Goal: Information Seeking & Learning: Learn about a topic

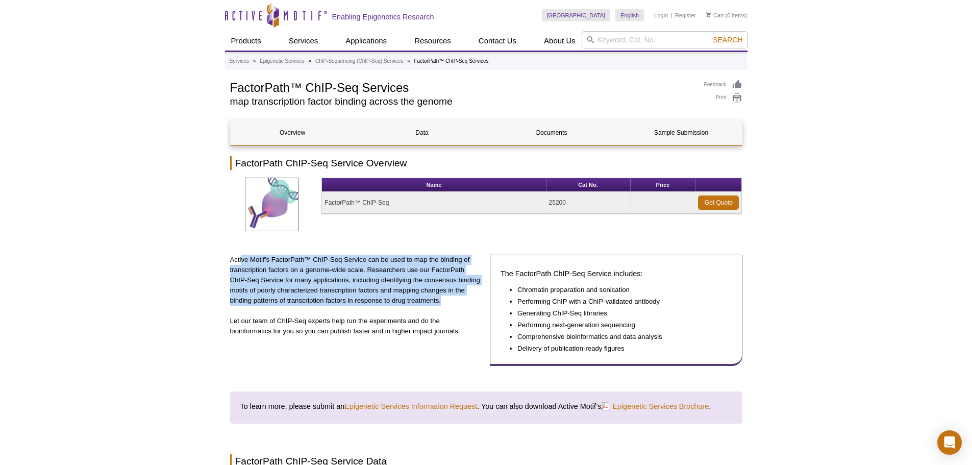
drag, startPoint x: 242, startPoint y: 260, endPoint x: 469, endPoint y: 300, distance: 231.1
click at [469, 300] on p "Active Motif’s FactorPath™ ChIP-Seq Service can be used to map the binding of t…" at bounding box center [356, 280] width 252 height 51
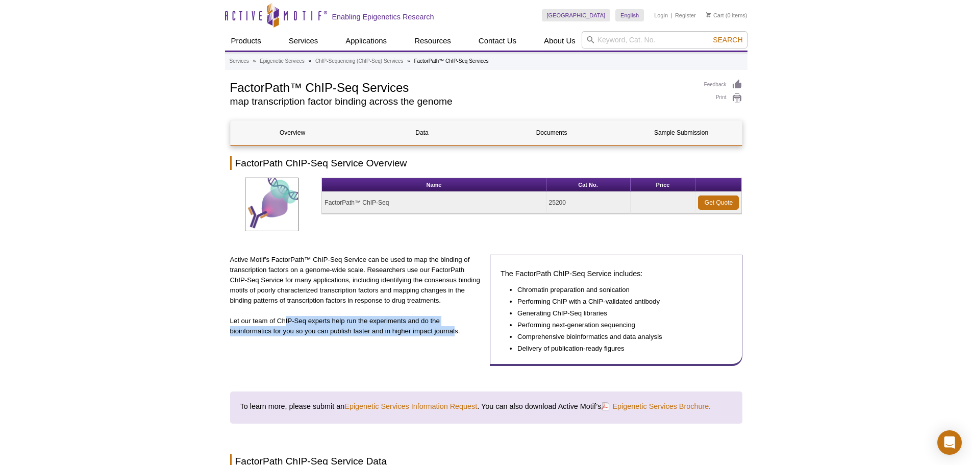
drag, startPoint x: 286, startPoint y: 321, endPoint x: 455, endPoint y: 333, distance: 170.3
click at [455, 333] on p "Let our team of ChIP-Seq experts help run the experiments and do the bioinforma…" at bounding box center [356, 326] width 252 height 20
click at [379, 343] on div "Active Motif’s FactorPath™ ChIP-Seq Service can be used to map the binding of t…" at bounding box center [356, 310] width 252 height 111
drag, startPoint x: 239, startPoint y: 324, endPoint x: 464, endPoint y: 328, distance: 225.0
click at [464, 328] on p "Let our team of ChIP-Seq experts help run the experiments and do the bioinforma…" at bounding box center [356, 326] width 252 height 20
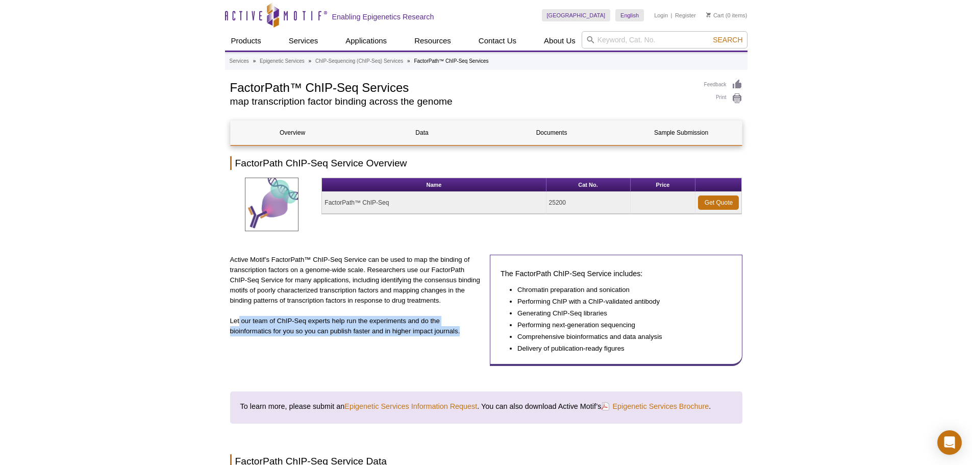
click at [437, 349] on div "Active Motif’s FactorPath™ ChIP-Seq Service can be used to map the binding of t…" at bounding box center [356, 310] width 252 height 111
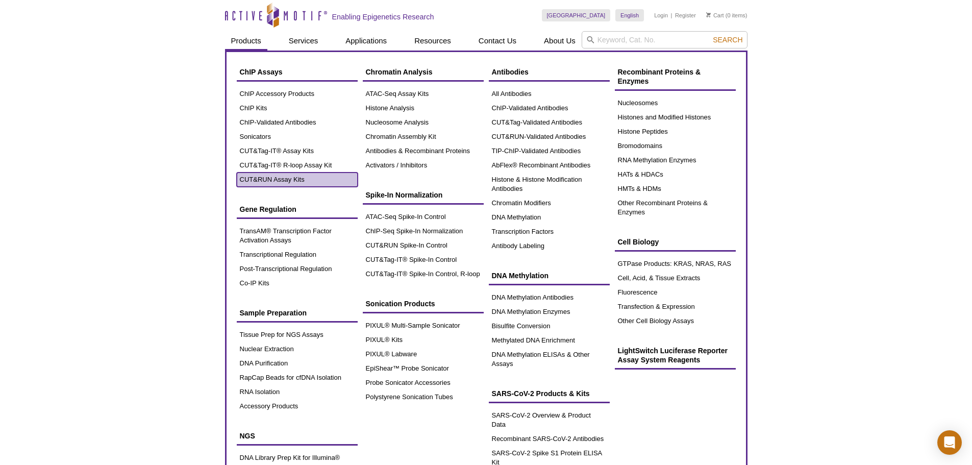
click at [251, 181] on link "CUT&RUN Assay Kits" at bounding box center [297, 179] width 121 height 14
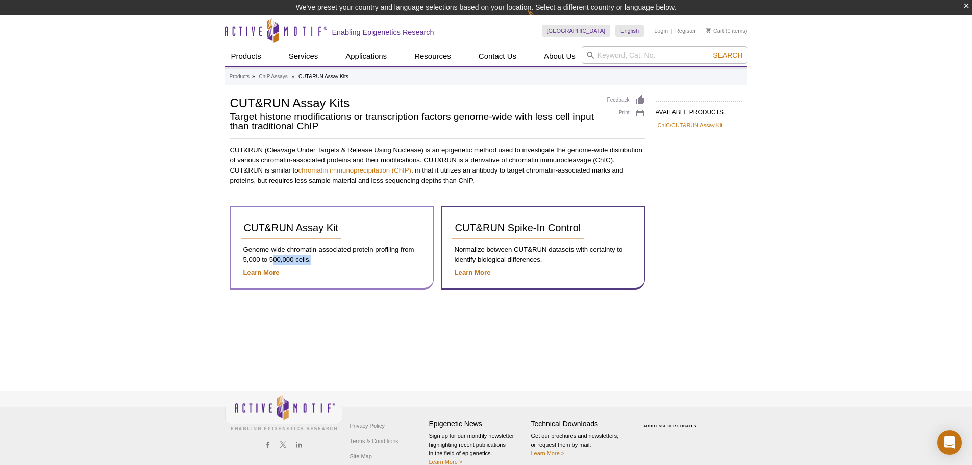
drag, startPoint x: 272, startPoint y: 259, endPoint x: 328, endPoint y: 259, distance: 56.1
click at [328, 259] on p "Genome-wide chromatin-associated protein profiling from 5,000 to 500,000 cells." at bounding box center [332, 254] width 182 height 20
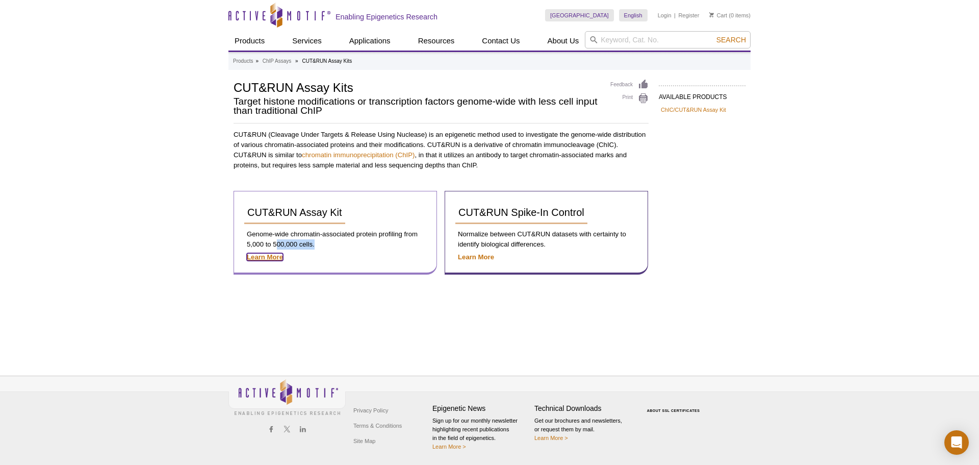
click at [266, 256] on strong "Learn More" at bounding box center [265, 257] width 36 height 8
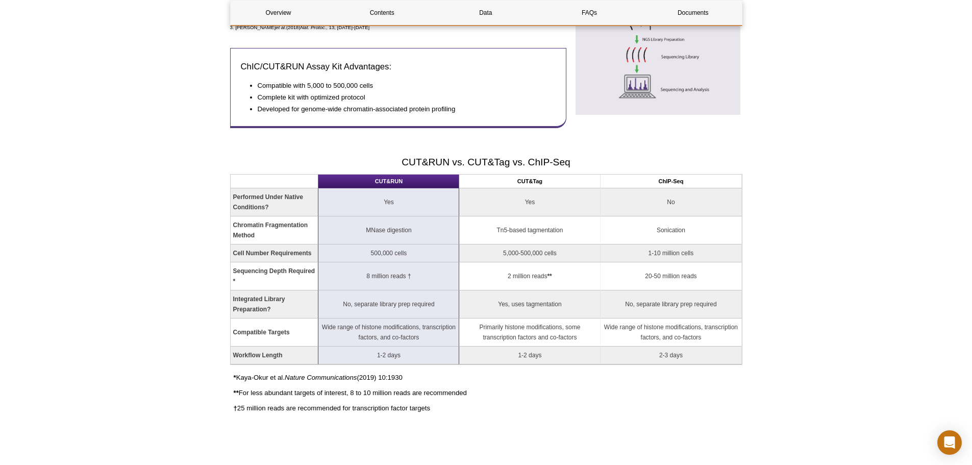
scroll to position [709, 0]
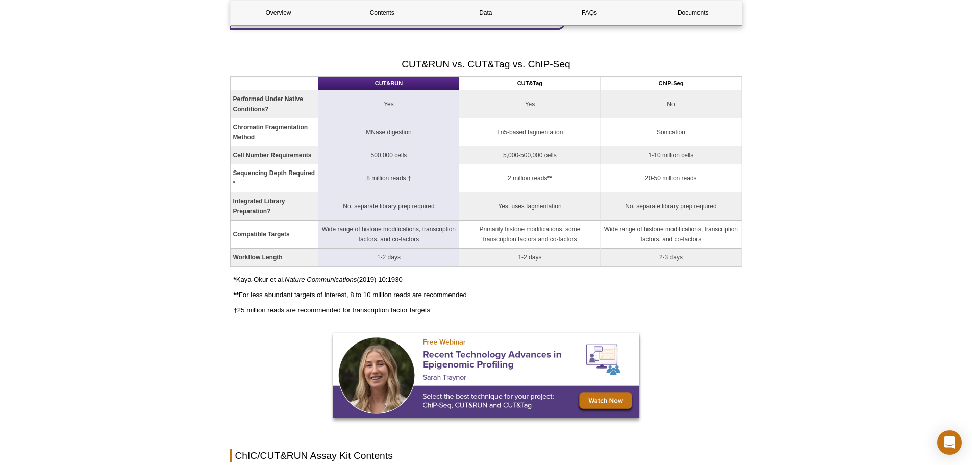
drag, startPoint x: 252, startPoint y: 295, endPoint x: 474, endPoint y: 293, distance: 221.4
click at [474, 293] on p "** For less abundant targets of interest, 8 to 10 million reads are recommended" at bounding box center [488, 295] width 509 height 10
drag, startPoint x: 255, startPoint y: 311, endPoint x: 444, endPoint y: 309, distance: 189.2
click at [444, 309] on p "† 25 million reads are recommended for transcription factor targets" at bounding box center [488, 310] width 509 height 10
click at [696, 311] on p "† 25 million reads are recommended for transcription factor targets" at bounding box center [488, 310] width 509 height 10
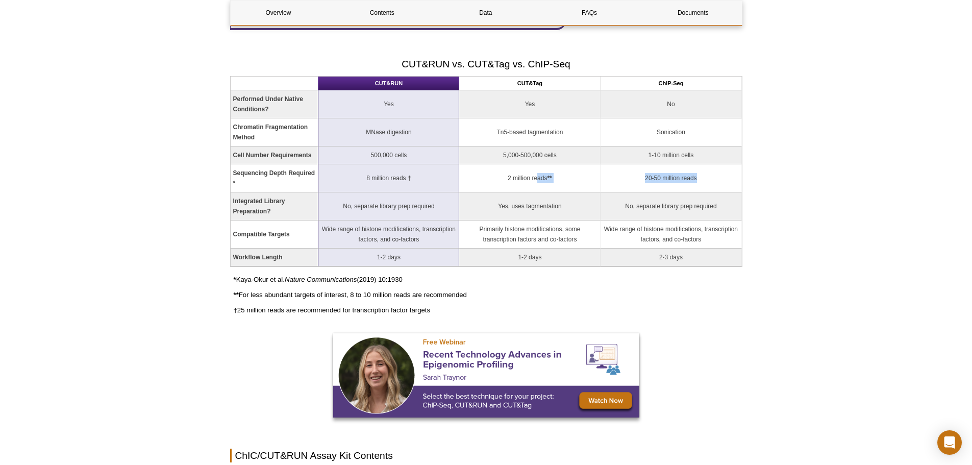
drag, startPoint x: 535, startPoint y: 181, endPoint x: 709, endPoint y: 182, distance: 173.9
click at [709, 182] on tr "Sequencing Depth Required * 8 million reads † 2 million reads ** 20-50 million …" at bounding box center [486, 178] width 511 height 28
click at [682, 280] on p "* Kaya-Okur et al. Nature Communications (2019) 10:1930" at bounding box center [488, 279] width 509 height 10
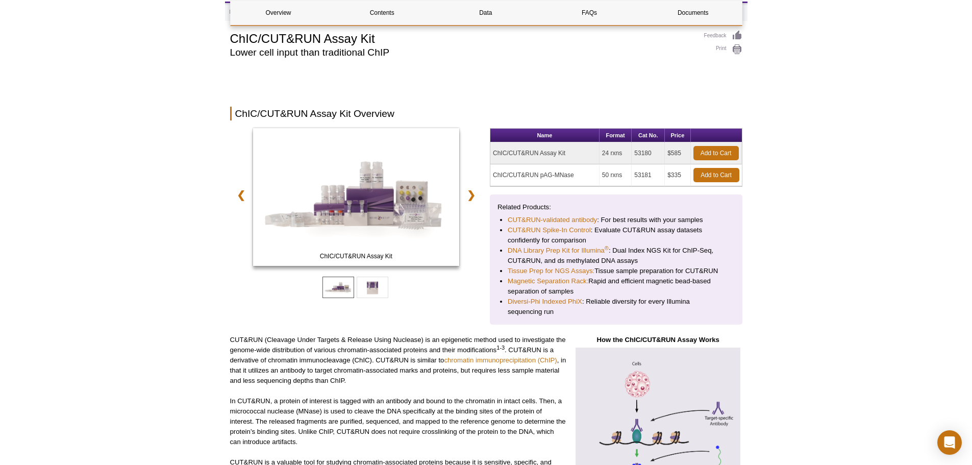
scroll to position [0, 0]
